Goal: Transaction & Acquisition: Purchase product/service

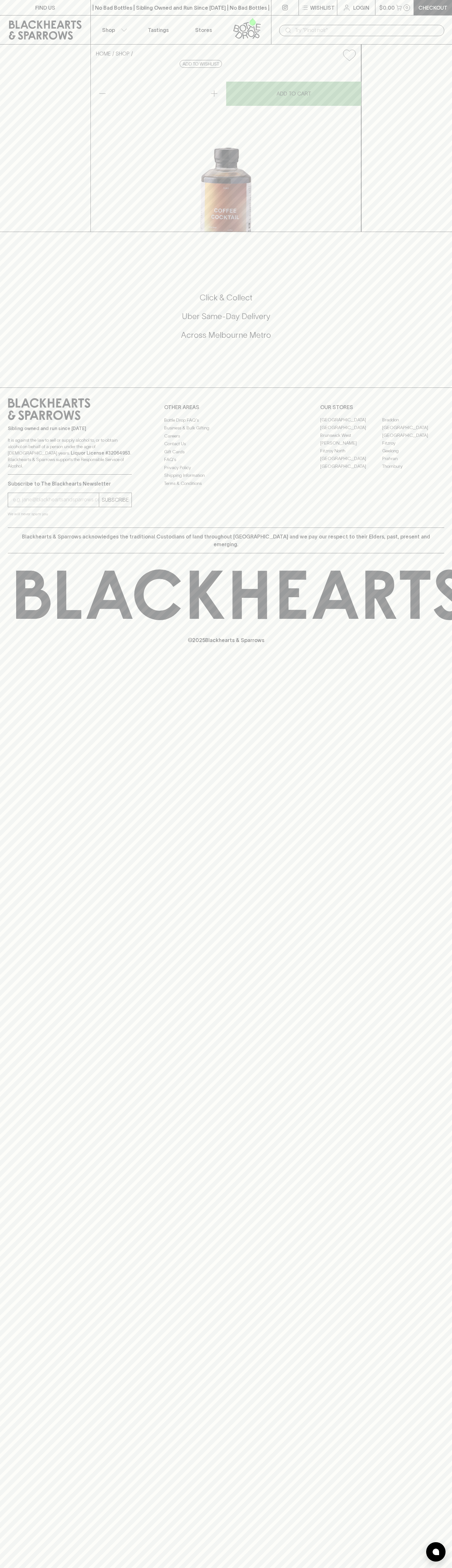
click at [437, 953] on div "FIND US | No Bad Bottles | Sibling Owned and Run Since [DATE] | No Bad Bottles …" at bounding box center [226, 784] width 452 height 1568
click at [72, 1567] on html "FIND US | No Bad Bottles | Sibling Owned and Run Since [DATE] | No Bad Bottles …" at bounding box center [226, 784] width 452 height 1568
click at [17, 1142] on div "FIND US | No Bad Bottles | Sibling Owned and Run Since [DATE] | No Bad Bottles …" at bounding box center [226, 784] width 452 height 1568
